Goal: Task Accomplishment & Management: Manage account settings

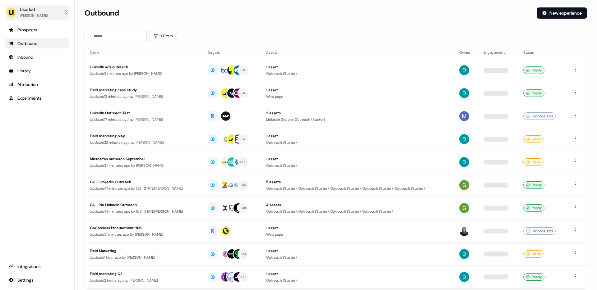
click at [37, 11] on div "Userled" at bounding box center [34, 9] width 28 height 6
click at [38, 24] on div "Impersonate (Admin)" at bounding box center [36, 29] width 59 height 11
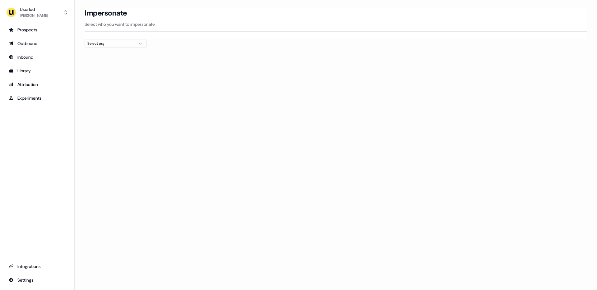
click at [123, 45] on div "Select org" at bounding box center [110, 43] width 47 height 6
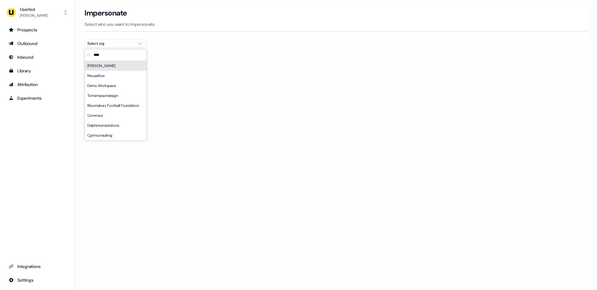
type input "****"
click at [114, 65] on div "[PERSON_NAME]" at bounding box center [116, 66] width 62 height 10
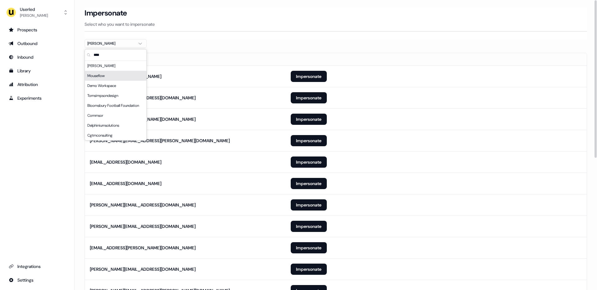
click at [328, 40] on section "Loading... Impersonate Select who you want to impersonate [PERSON_NAME] Email […" at bounding box center [336, 270] width 522 height 526
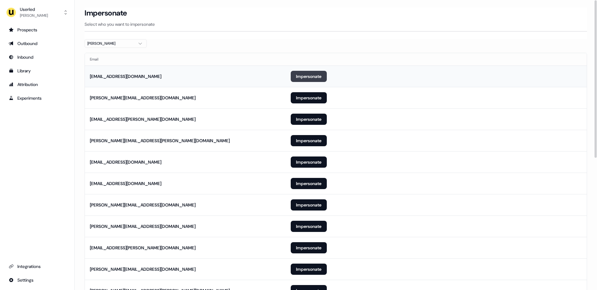
click at [309, 74] on button "Impersonate" at bounding box center [309, 76] width 36 height 11
